Goal: Transaction & Acquisition: Subscribe to service/newsletter

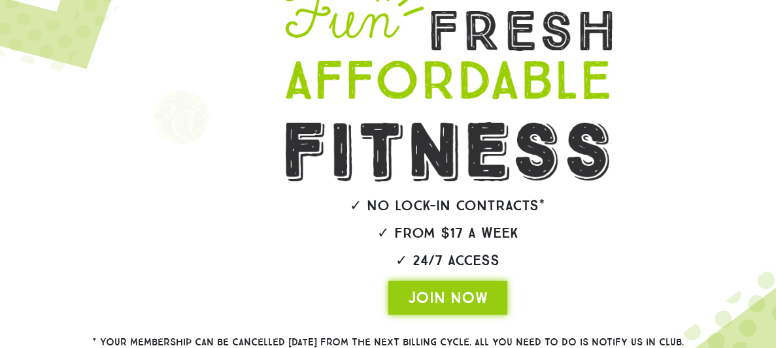
scroll to position [130, 0]
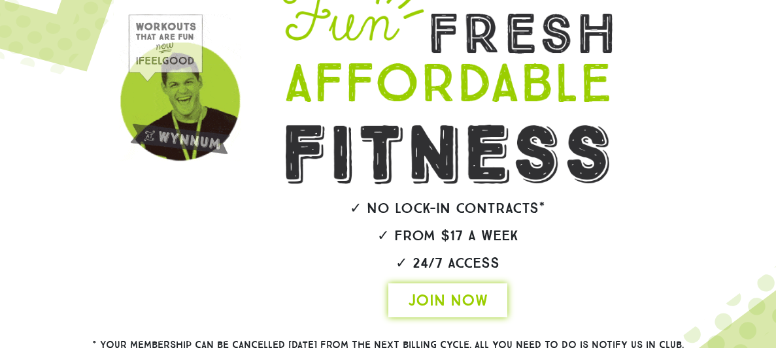
click at [422, 292] on span "JOIN NOW" at bounding box center [448, 300] width 80 height 21
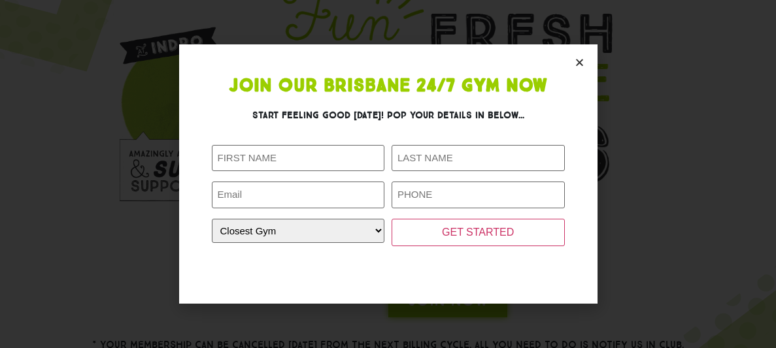
click at [576, 58] on icon "Close" at bounding box center [580, 63] width 10 height 10
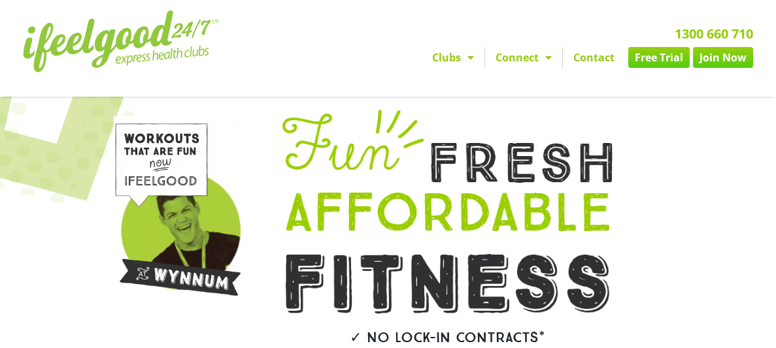
scroll to position [0, 0]
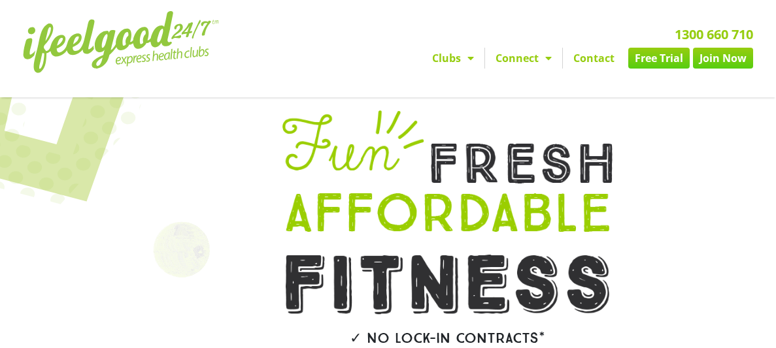
click at [628, 55] on link "Free Trial" at bounding box center [658, 58] width 61 height 21
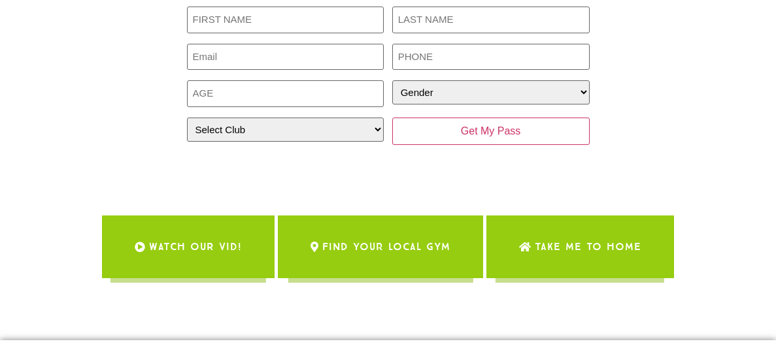
scroll to position [182, 0]
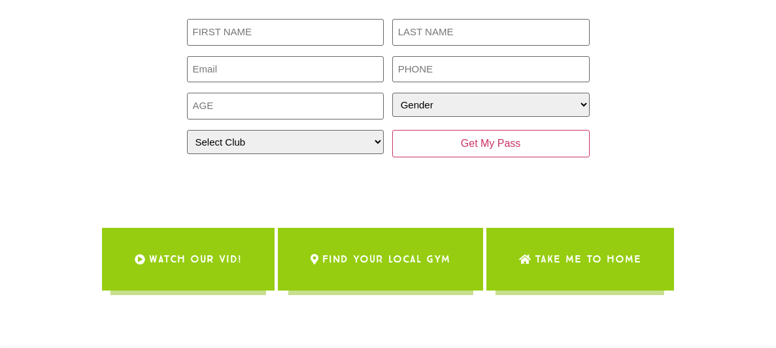
click at [655, 248] on link "Take me to Home" at bounding box center [580, 259] width 188 height 63
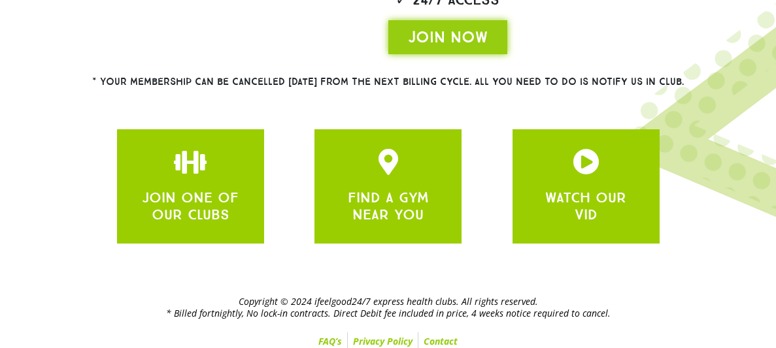
scroll to position [403, 0]
